Goal: Task Accomplishment & Management: Complete application form

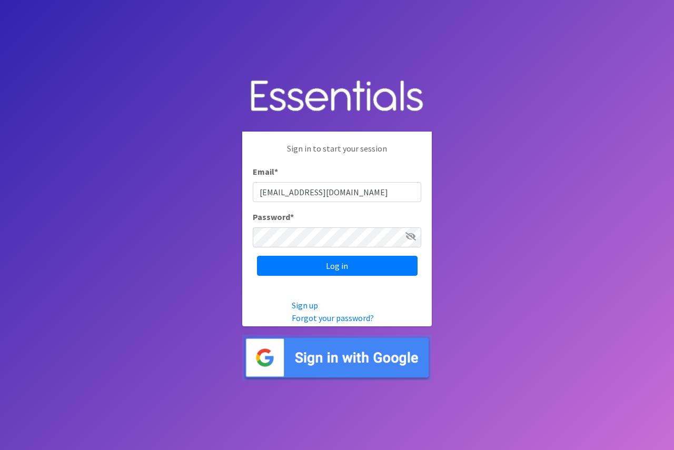
type input "[EMAIL_ADDRESS][DOMAIN_NAME]"
click at [237, 234] on body "Sign in to start your session Email * [EMAIL_ADDRESS][DOMAIN_NAME] Password * L…" at bounding box center [337, 225] width 674 height 450
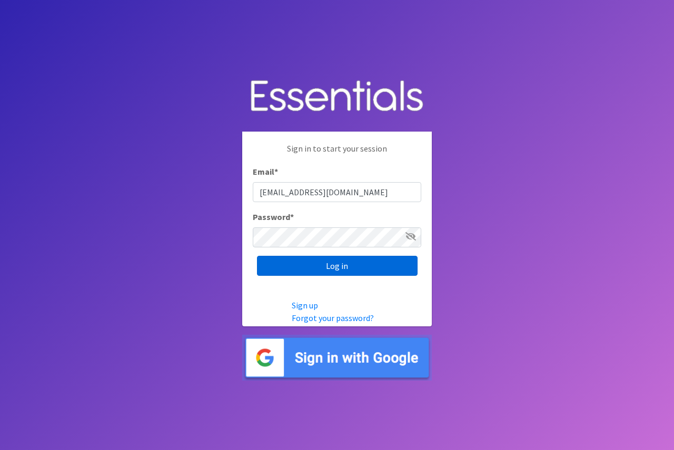
click at [319, 267] on input "Log in" at bounding box center [337, 266] width 161 height 20
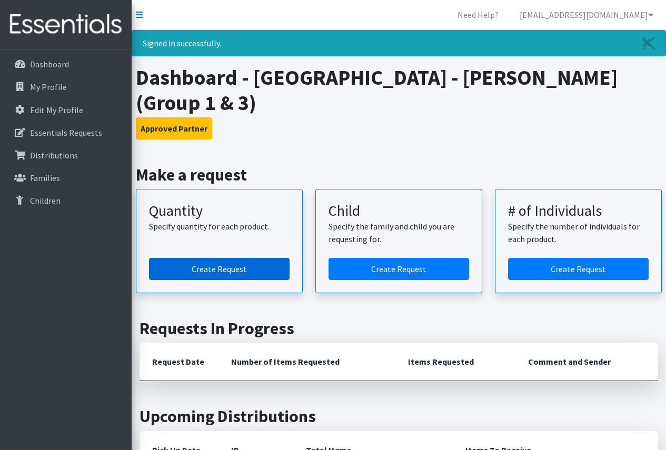
click at [243, 267] on link "Create Request" at bounding box center [219, 269] width 141 height 22
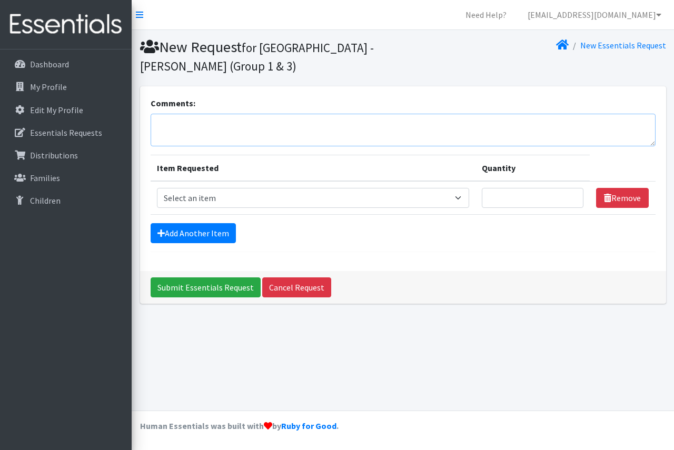
click at [214, 124] on textarea "Comments:" at bounding box center [403, 130] width 505 height 33
type textarea "This is for [PERSON_NAME][GEOGRAPHIC_DATA], SLCL. Please do not mix sizes in ba…"
click at [257, 195] on select "Select an item Period Supplies: Mixed Kits (order by bag) Applicator-free tampo…" at bounding box center [313, 198] width 312 height 20
select select "1097"
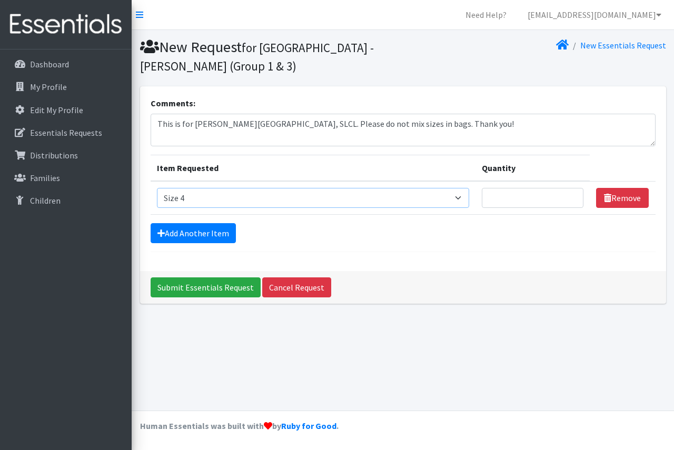
click at [157, 188] on select "Select an item Period Supplies: Mixed Kits (order by bag) Applicator-free tampo…" at bounding box center [313, 198] width 312 height 20
click at [513, 197] on input "Quantity" at bounding box center [533, 198] width 102 height 20
type input "1250"
click at [202, 228] on link "Add Another Item" at bounding box center [193, 233] width 85 height 20
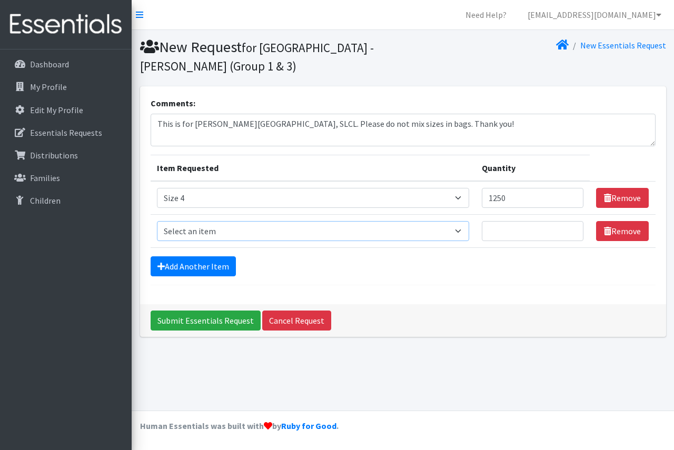
click at [465, 236] on select "Select an item Period Supplies: Mixed Kits (order by bag) Applicator-free tampo…" at bounding box center [313, 231] width 312 height 20
select select "1098"
click at [157, 221] on select "Select an item Period Supplies: Mixed Kits (order by bag) Applicator-free tampo…" at bounding box center [313, 231] width 312 height 20
click at [531, 228] on input "Quantity" at bounding box center [533, 231] width 102 height 20
type input "2000"
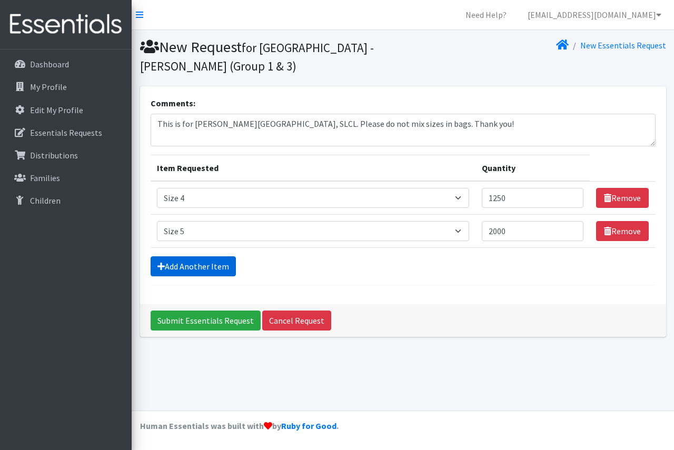
click at [196, 263] on link "Add Another Item" at bounding box center [193, 266] width 85 height 20
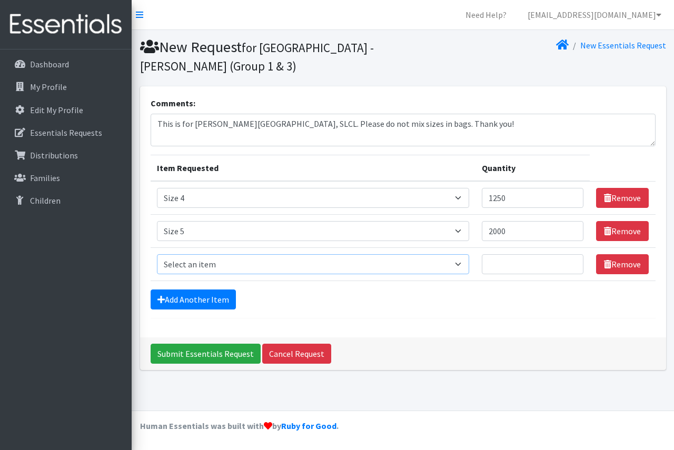
click at [463, 265] on select "Select an item Period Supplies: Mixed Kits (order by bag) Applicator-free tampo…" at bounding box center [313, 264] width 312 height 20
select select "1100"
click at [157, 254] on select "Select an item Period Supplies: Mixed Kits (order by bag) Applicator-free tampo…" at bounding box center [313, 264] width 312 height 20
click at [523, 264] on input "Quantity" at bounding box center [533, 264] width 102 height 20
type input "2500"
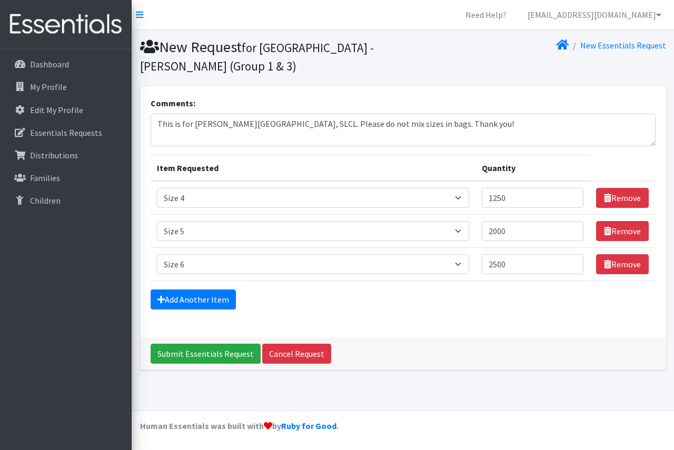
click at [404, 316] on div "Comments: This is for Weber Road Branch, SLCL. Please do not mix sizes in bags.…" at bounding box center [403, 211] width 526 height 251
click at [177, 294] on link "Add Another Item" at bounding box center [193, 300] width 85 height 20
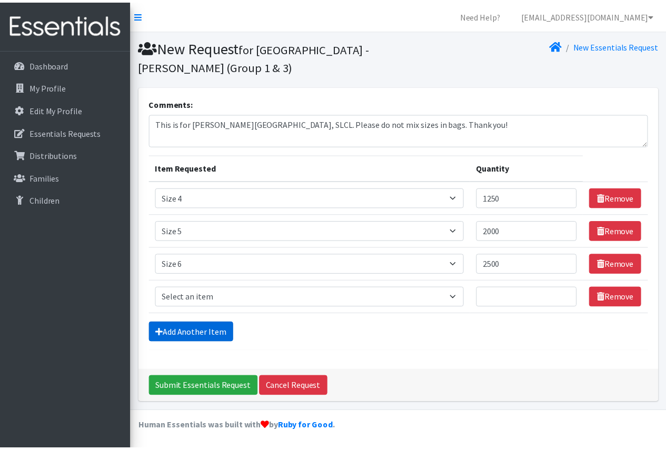
scroll to position [1, 0]
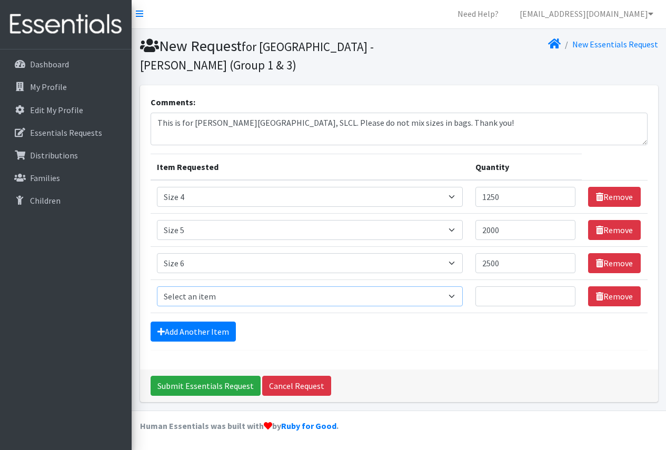
click at [454, 299] on select "Select an item Period Supplies: Mixed Kits (order by bag) Applicator-free tampo…" at bounding box center [310, 296] width 306 height 20
select select "1090"
click at [157, 286] on select "Select an item Period Supplies: Mixed Kits (order by bag) Applicator-free tampo…" at bounding box center [310, 296] width 306 height 20
click at [492, 302] on input "Quantity" at bounding box center [525, 296] width 101 height 20
type input "500"
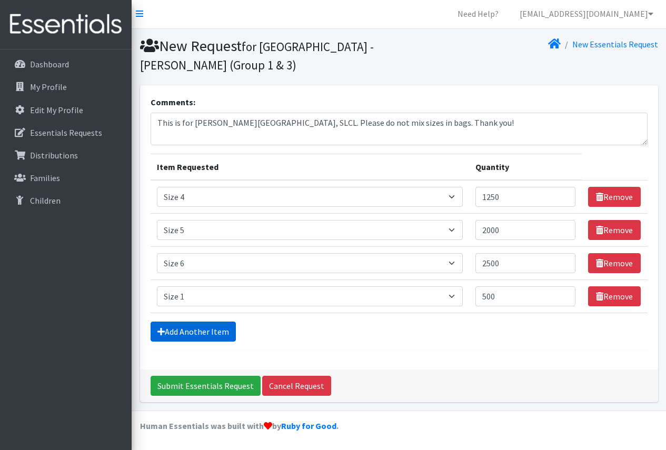
click at [171, 333] on link "Add Another Item" at bounding box center [193, 332] width 85 height 20
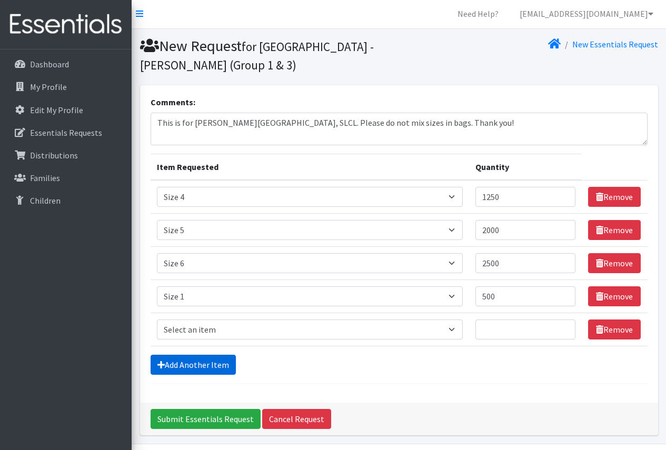
scroll to position [34, 0]
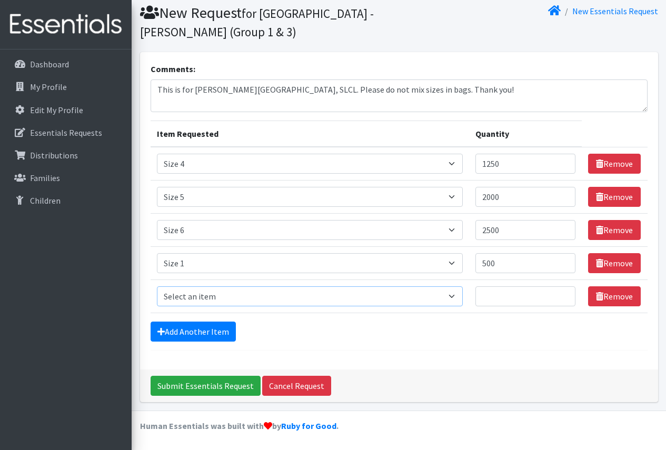
click at [394, 296] on select "Select an item Period Supplies: Mixed Kits (order by bag) Applicator-free tampo…" at bounding box center [310, 296] width 306 height 20
select select "1091"
click at [157, 286] on select "Select an item Period Supplies: Mixed Kits (order by bag) Applicator-free tampo…" at bounding box center [310, 296] width 306 height 20
click at [506, 300] on input "Quantity" at bounding box center [525, 296] width 101 height 20
type input "500"
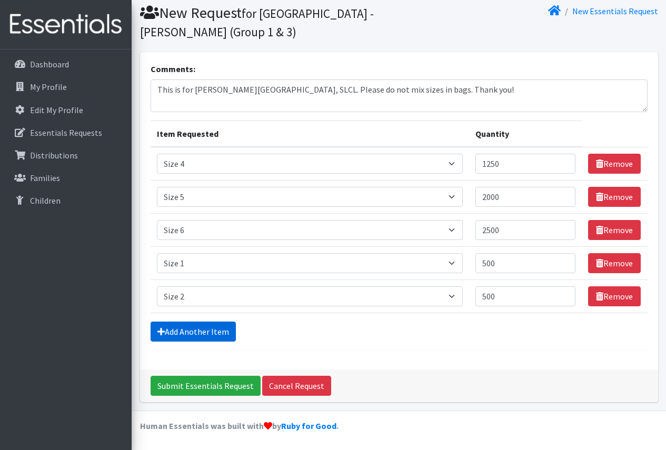
click at [183, 336] on link "Add Another Item" at bounding box center [193, 332] width 85 height 20
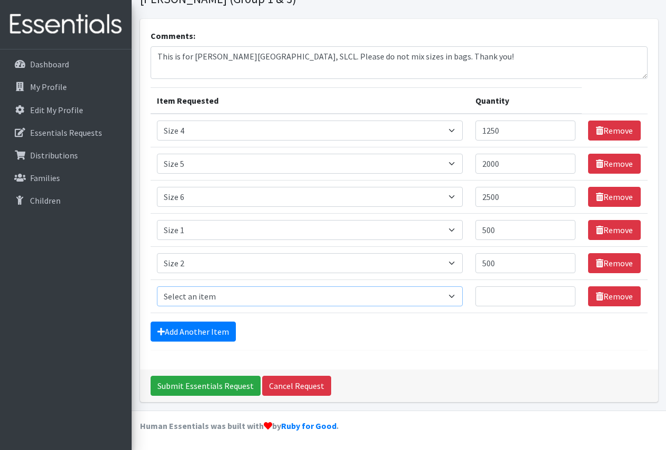
click at [223, 296] on select "Select an item Period Supplies: Mixed Kits (order by bag) Applicator-free tampo…" at bounding box center [310, 296] width 306 height 20
select select "1094"
click at [157, 286] on select "Select an item Period Supplies: Mixed Kits (order by bag) Applicator-free tampo…" at bounding box center [310, 296] width 306 height 20
click at [500, 297] on input "Quantity" at bounding box center [525, 296] width 101 height 20
type input "500"
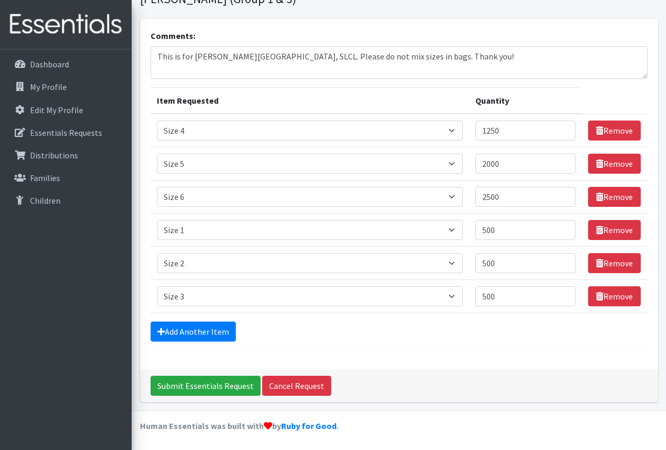
click at [477, 371] on div "Submit Essentials Request Cancel Request" at bounding box center [399, 386] width 518 height 33
click at [198, 329] on link "Add Another Item" at bounding box center [193, 332] width 85 height 20
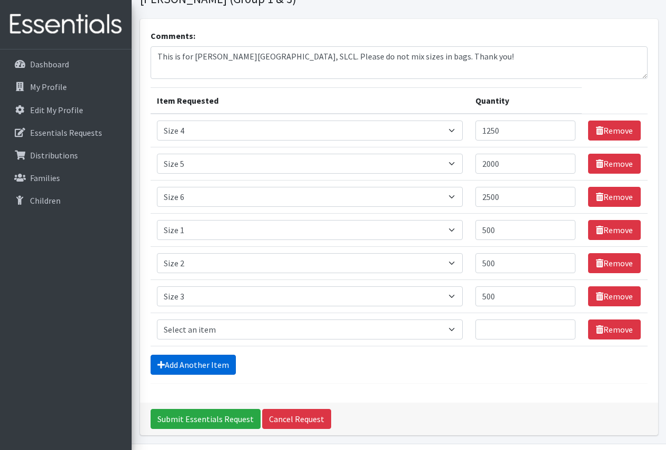
scroll to position [101, 0]
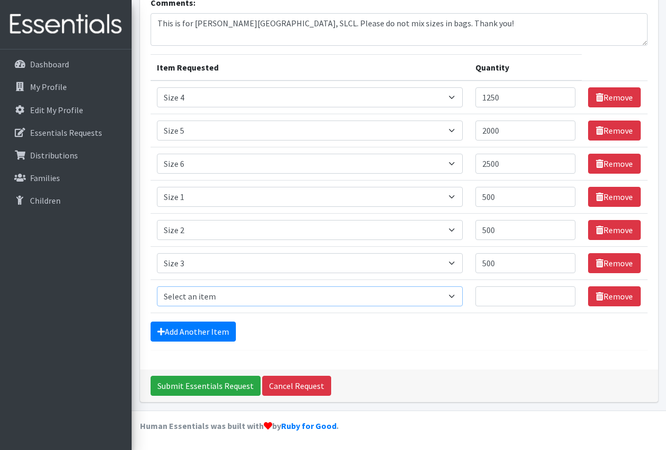
click at [373, 296] on select "Select an item Period Supplies: Mixed Kits (order by bag) Applicator-free tampo…" at bounding box center [310, 296] width 306 height 20
select select "1105"
click at [157, 286] on select "Select an item Period Supplies: Mixed Kits (order by bag) Applicator-free tampo…" at bounding box center [310, 296] width 306 height 20
click at [514, 299] on input "Quantity" at bounding box center [525, 296] width 101 height 20
type input "50"
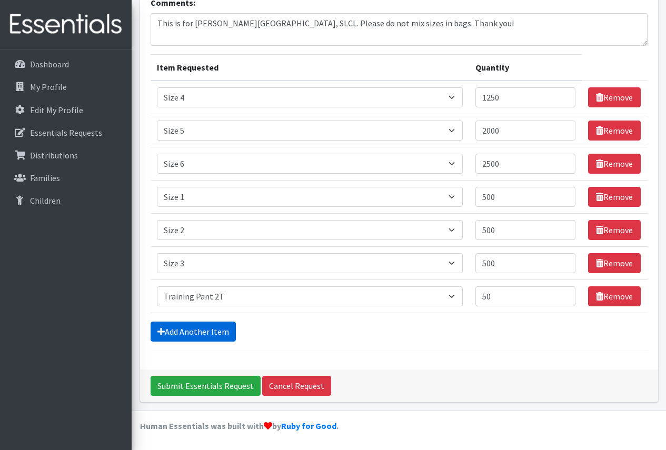
click at [203, 336] on link "Add Another Item" at bounding box center [193, 332] width 85 height 20
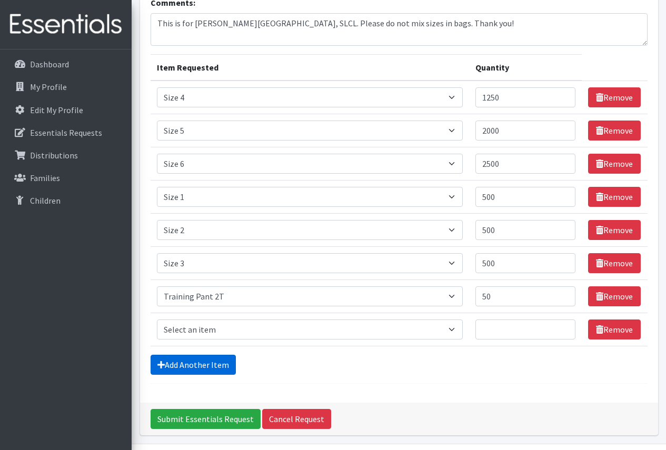
scroll to position [134, 0]
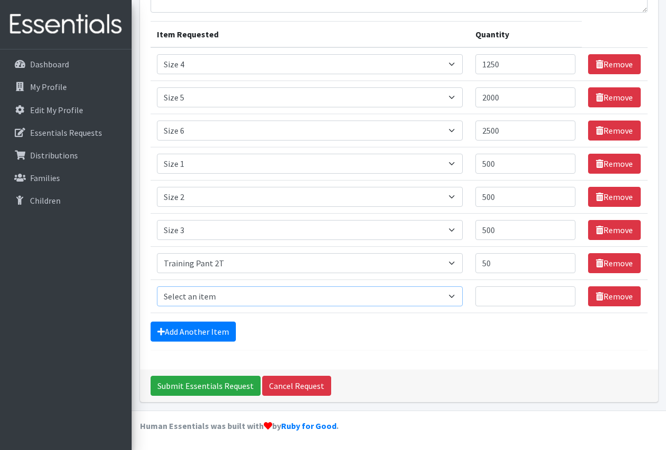
click at [388, 291] on select "Select an item Period Supplies: Mixed Kits (order by bag) Applicator-free tampo…" at bounding box center [310, 296] width 306 height 20
select select "1107"
click at [157, 286] on select "Select an item Period Supplies: Mixed Kits (order by bag) Applicator-free tampo…" at bounding box center [310, 296] width 306 height 20
click at [515, 299] on input "Quantity" at bounding box center [525, 296] width 101 height 20
type input "50"
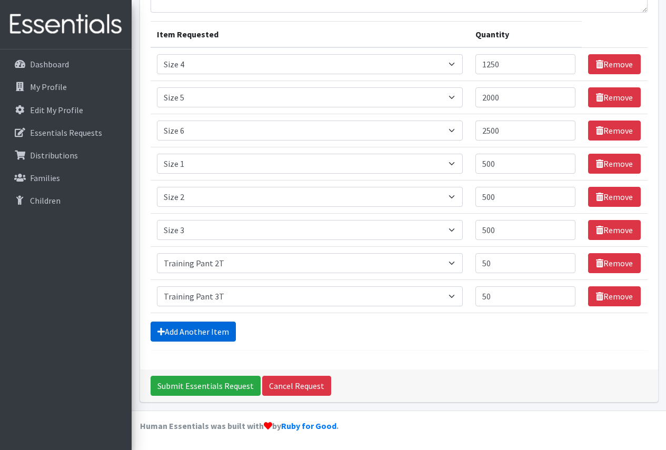
click at [198, 336] on link "Add Another Item" at bounding box center [193, 332] width 85 height 20
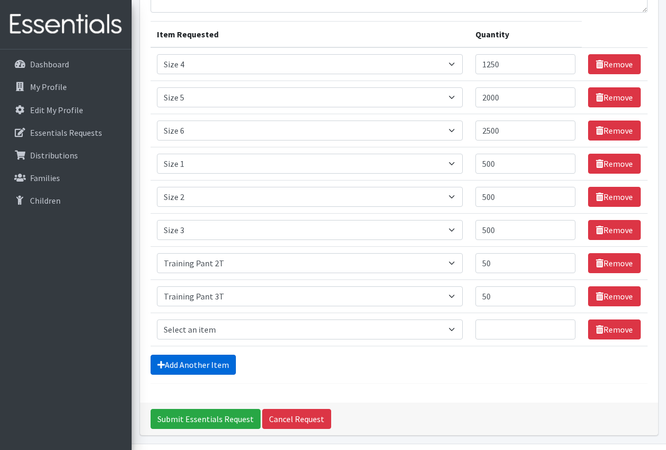
scroll to position [167, 0]
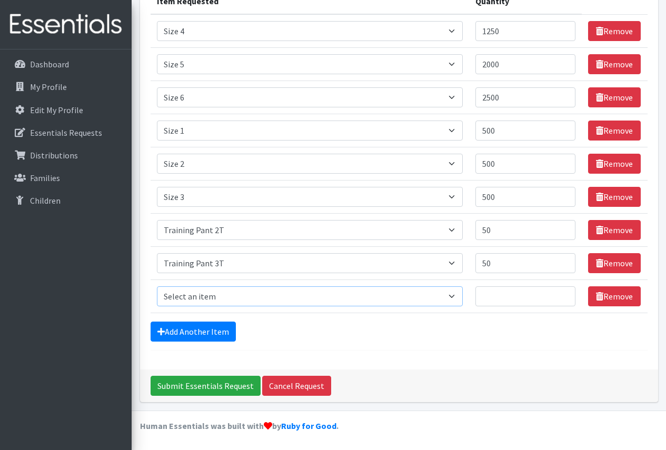
click at [313, 293] on select "Select an item Period Supplies: Mixed Kits (order by bag) Applicator-free tampo…" at bounding box center [310, 296] width 306 height 20
select select "1093"
click at [157, 286] on select "Select an item Period Supplies: Mixed Kits (order by bag) Applicator-free tampo…" at bounding box center [310, 296] width 306 height 20
click at [510, 293] on input "Quantity" at bounding box center [525, 296] width 101 height 20
type input "50"
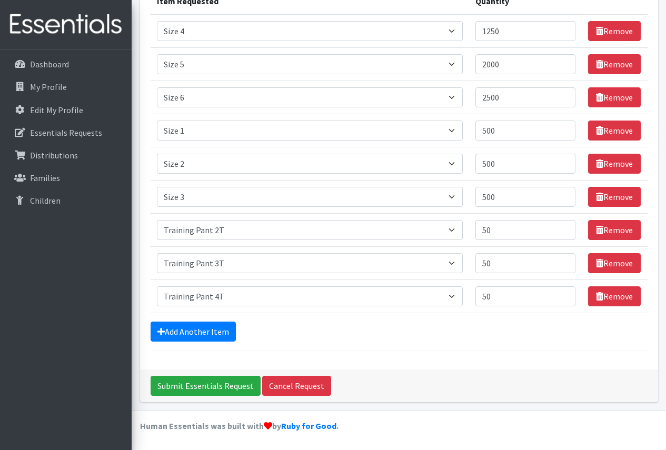
click at [380, 377] on div "Submit Essentials Request Cancel Request" at bounding box center [399, 386] width 518 height 33
click at [213, 391] on input "Submit Essentials Request" at bounding box center [206, 386] width 110 height 20
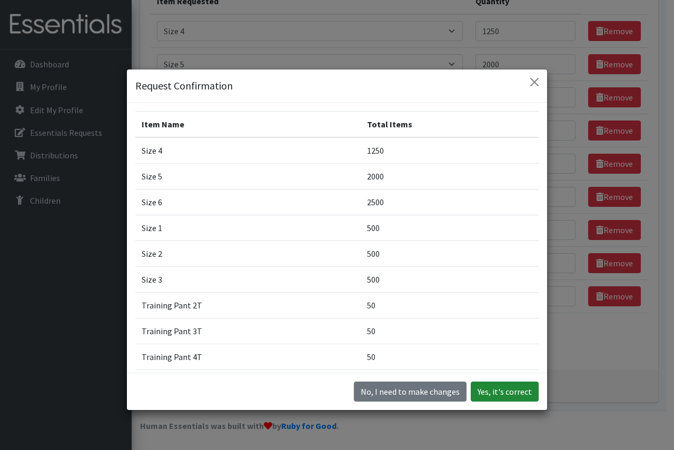
click at [492, 394] on button "Yes, it's correct" at bounding box center [505, 392] width 68 height 20
